Goal: Task Accomplishment & Management: Manage account settings

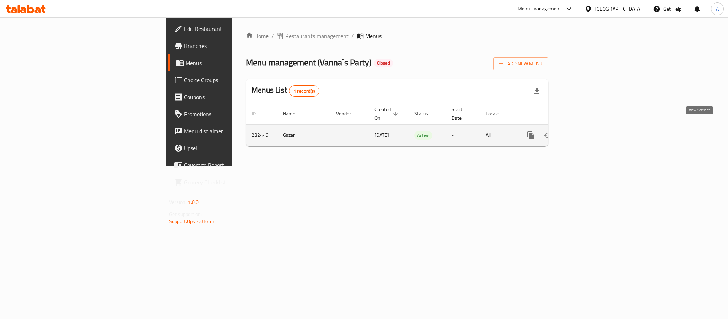
click at [586, 131] on icon "enhanced table" at bounding box center [582, 135] width 9 height 9
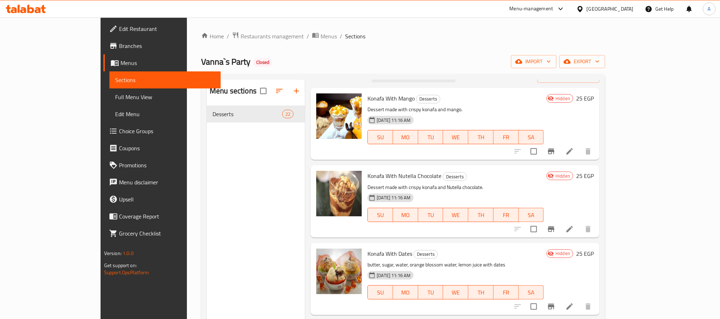
scroll to position [14, 0]
click at [237, 175] on div "Menu sections Desserts 22" at bounding box center [256, 239] width 98 height 319
click at [241, 40] on span "Restaurants management" at bounding box center [272, 36] width 63 height 9
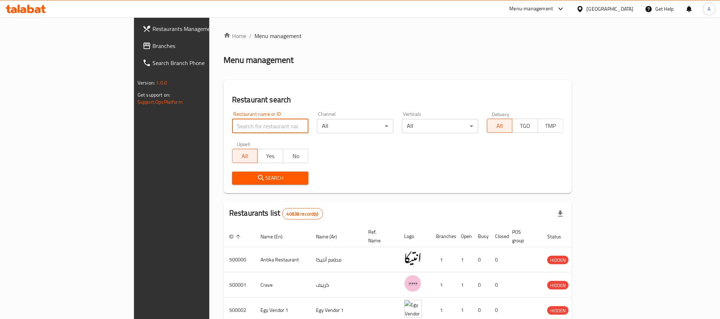
click at [232, 122] on input "search" at bounding box center [270, 126] width 76 height 14
click button "Search" at bounding box center [270, 178] width 76 height 13
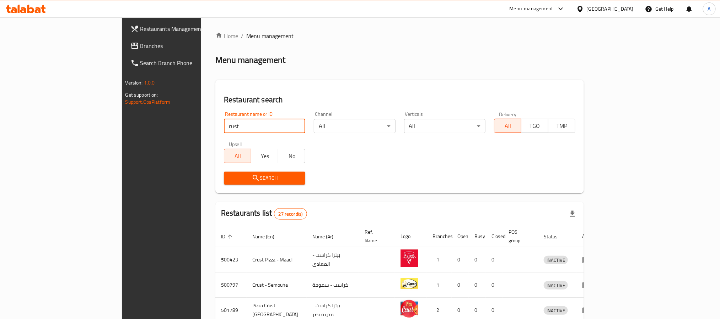
paste input "702136"
type input "702136"
click button "Search" at bounding box center [264, 178] width 81 height 13
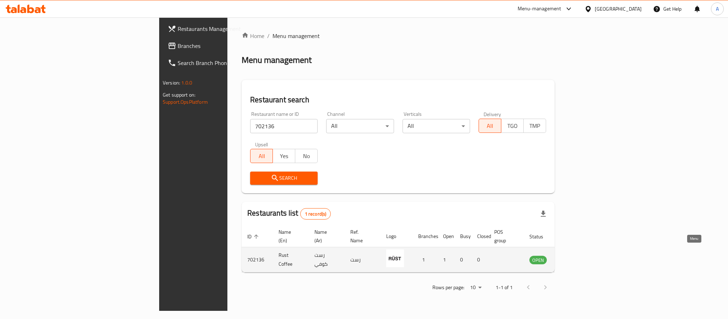
click at [575, 257] on icon "enhanced table" at bounding box center [571, 260] width 8 height 6
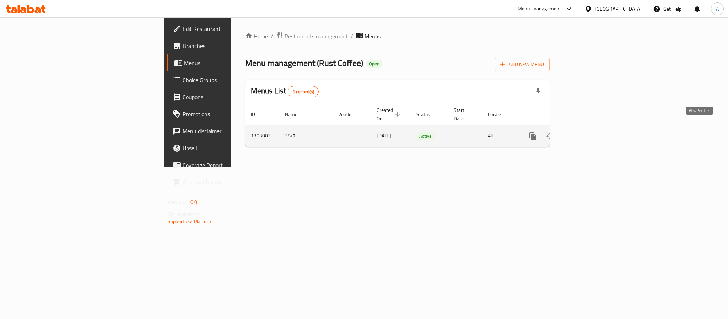
click at [587, 133] on icon "enhanced table" at bounding box center [584, 136] width 6 height 6
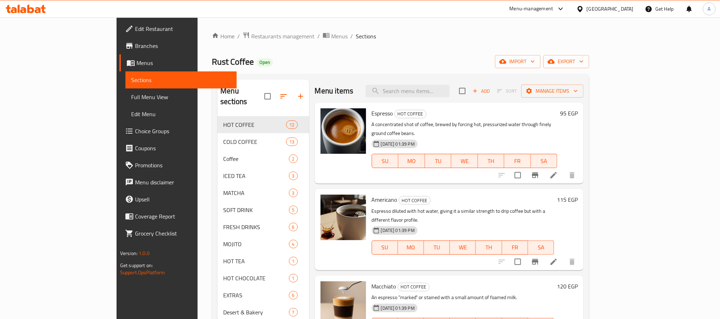
click at [135, 30] on span "Edit Restaurant" at bounding box center [183, 29] width 96 height 9
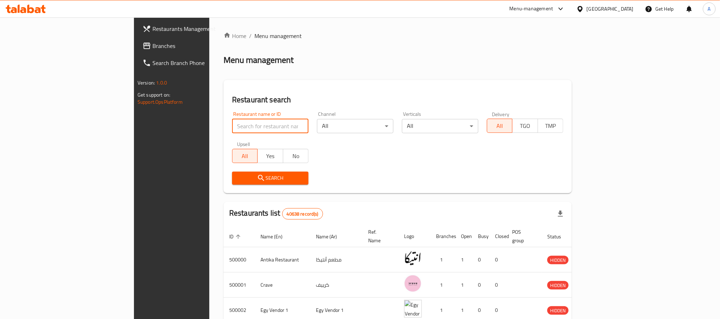
click at [232, 126] on input "search" at bounding box center [270, 126] width 76 height 14
paste input "702136"
type input "702136"
click button "Search" at bounding box center [270, 178] width 76 height 13
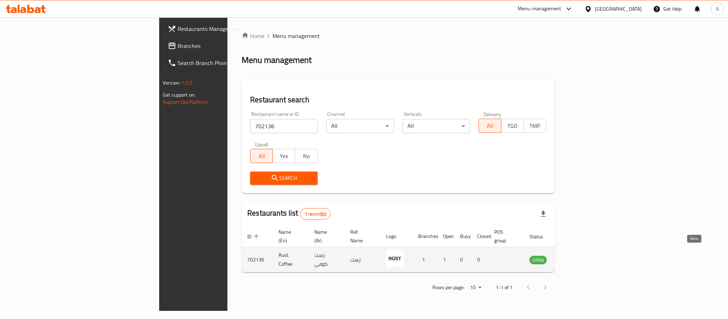
click at [575, 255] on icon "enhanced table" at bounding box center [571, 259] width 9 height 9
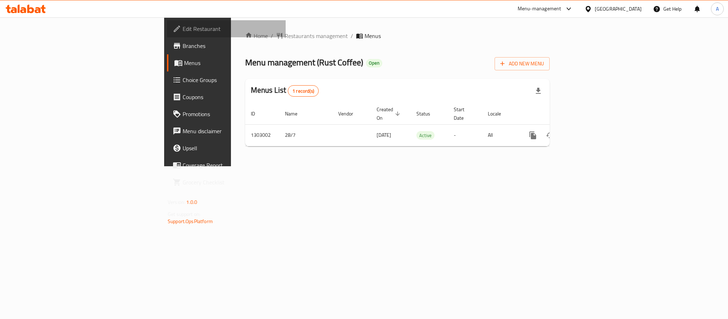
click at [183, 27] on span "Edit Restaurant" at bounding box center [231, 29] width 97 height 9
